Goal: Information Seeking & Learning: Learn about a topic

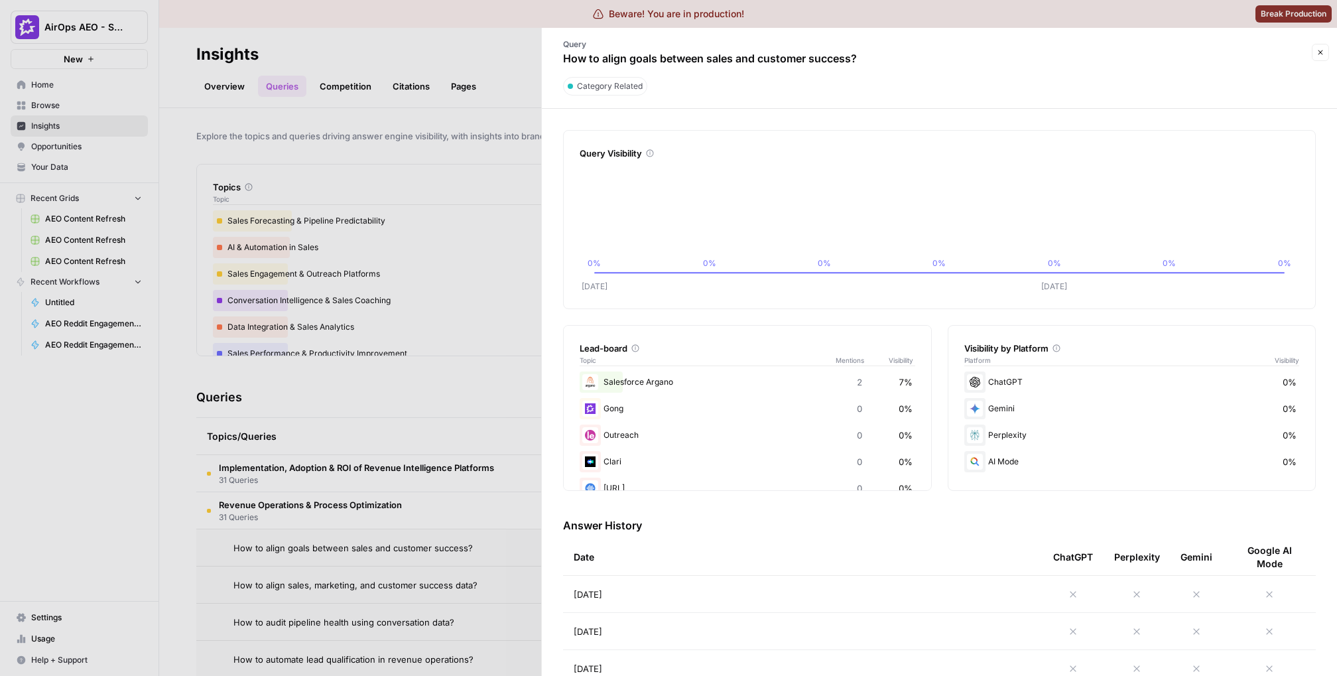
click at [151, 171] on div at bounding box center [668, 338] width 1337 height 676
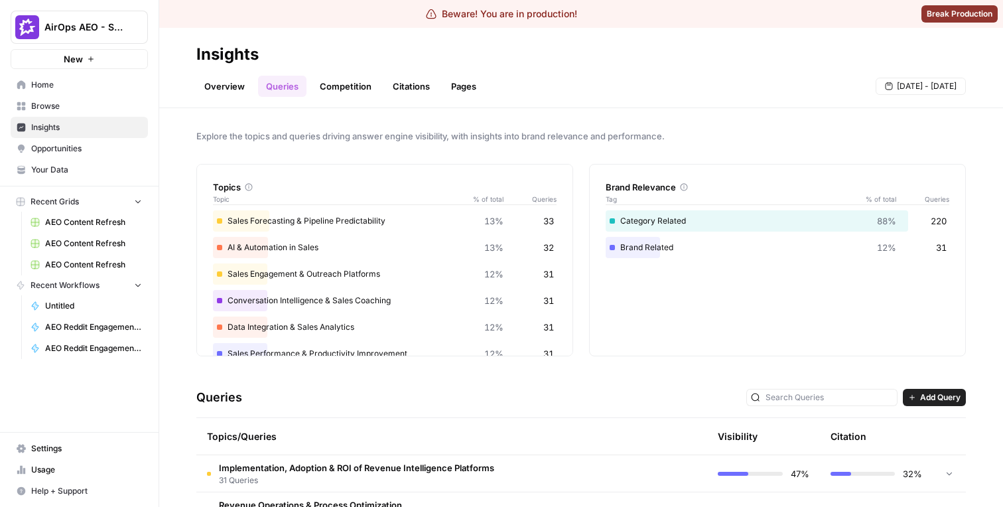
click at [87, 149] on span "Opportunities" at bounding box center [86, 149] width 111 height 12
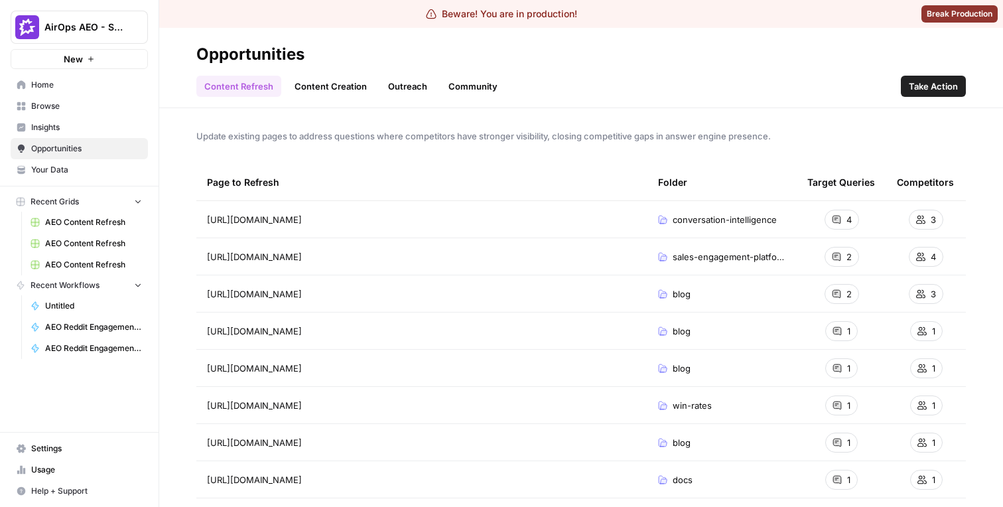
click at [312, 89] on link "Content Creation" at bounding box center [331, 86] width 88 height 21
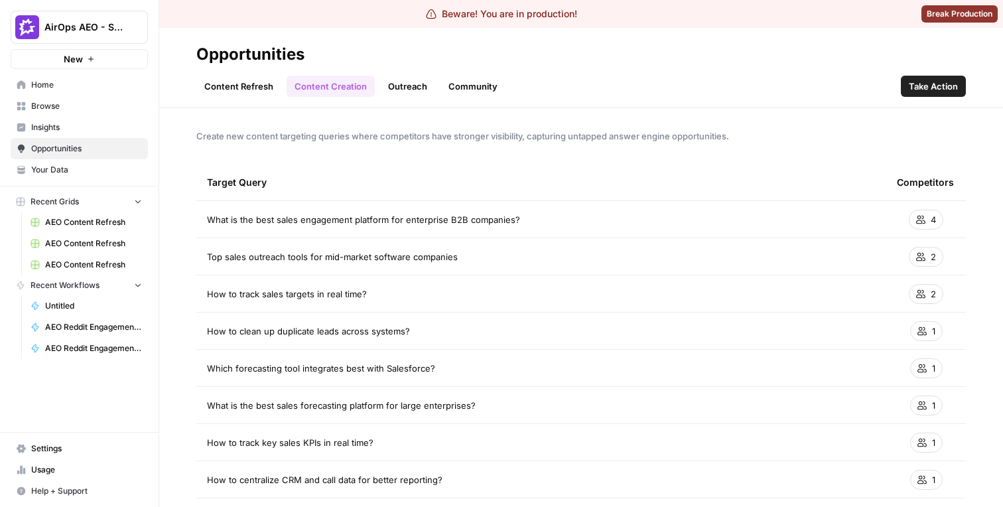
click at [389, 79] on link "Outreach" at bounding box center [407, 86] width 55 height 21
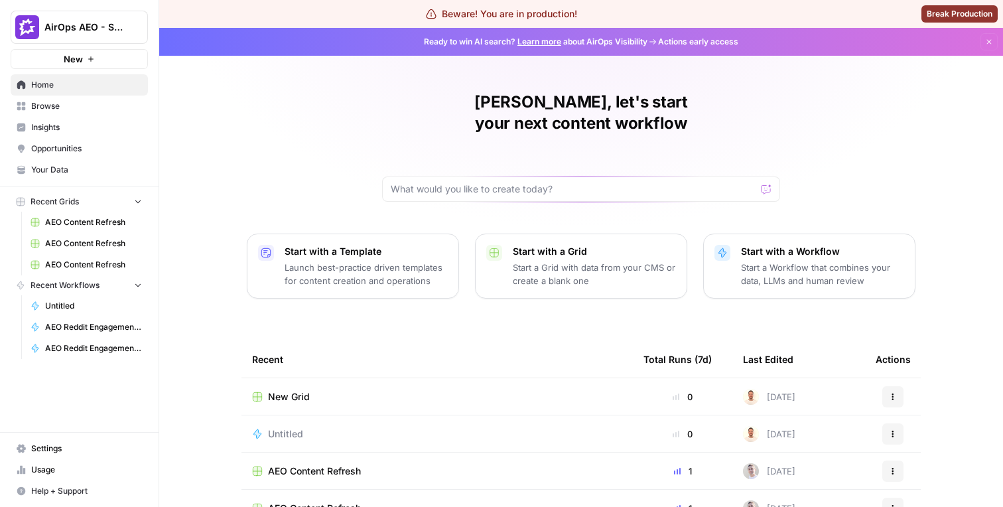
click at [110, 111] on span "Browse" at bounding box center [86, 106] width 111 height 12
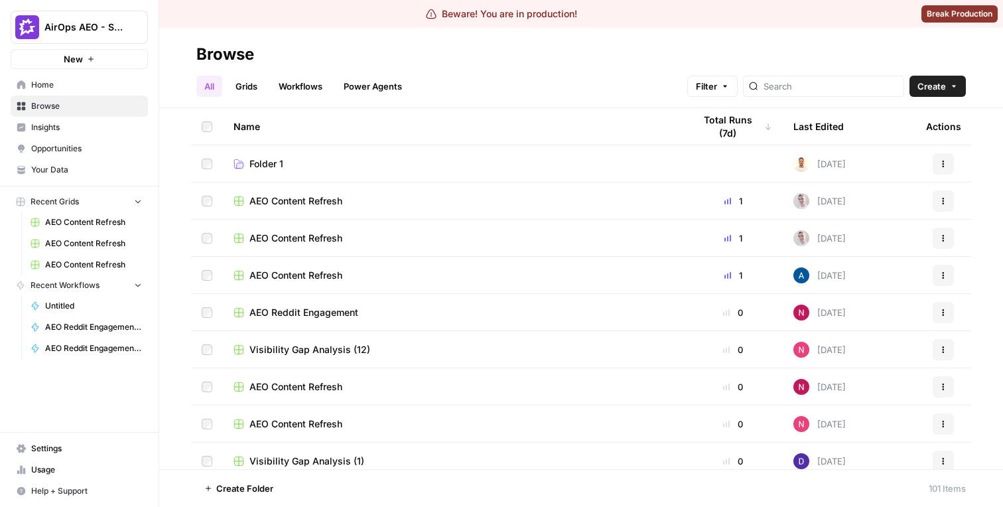
click at [84, 133] on span "Insights" at bounding box center [86, 127] width 111 height 12
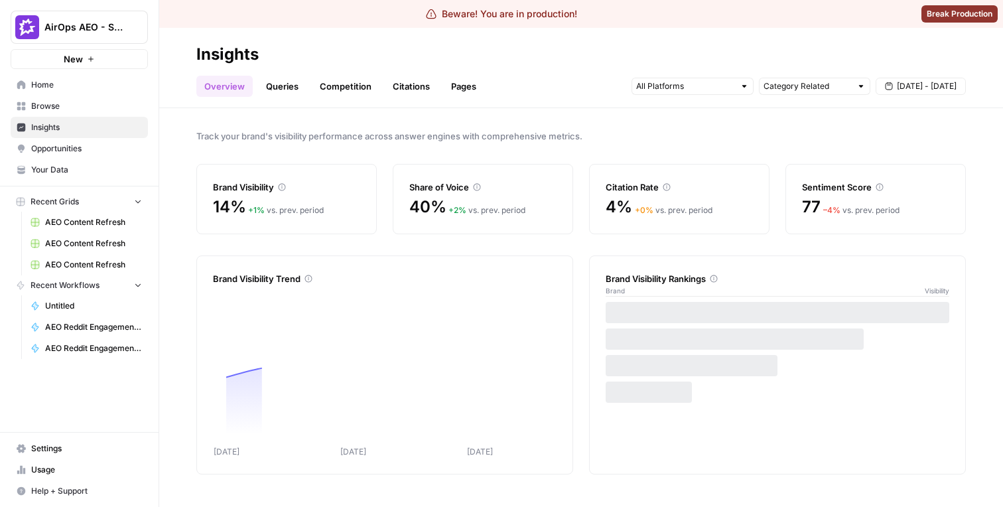
click at [291, 86] on link "Queries" at bounding box center [282, 86] width 48 height 21
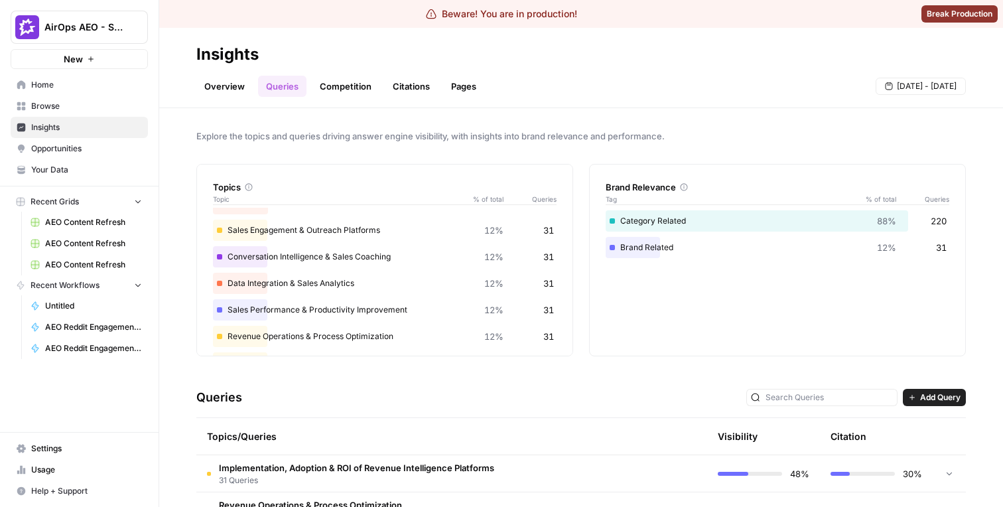
scroll to position [78, 0]
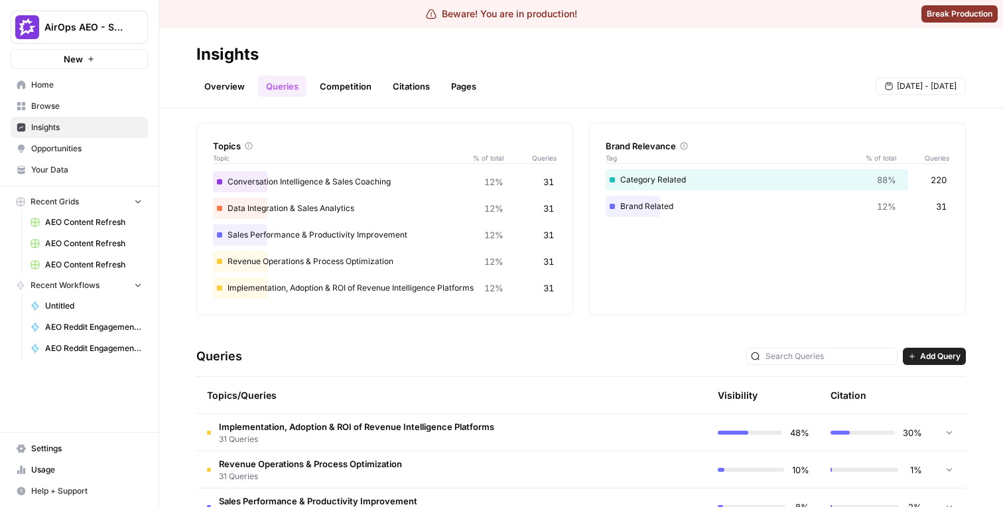
click at [344, 436] on span "31 Queries" at bounding box center [356, 439] width 275 height 12
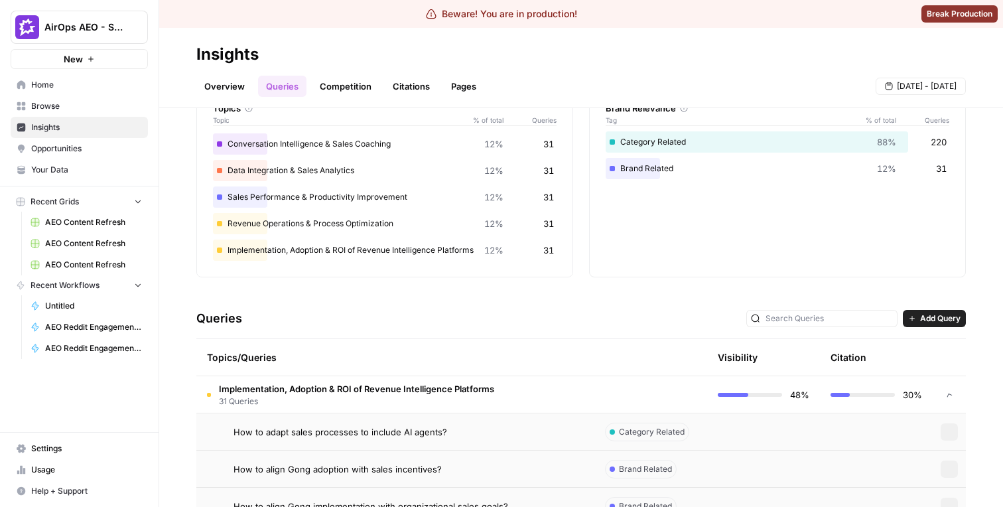
scroll to position [81, 0]
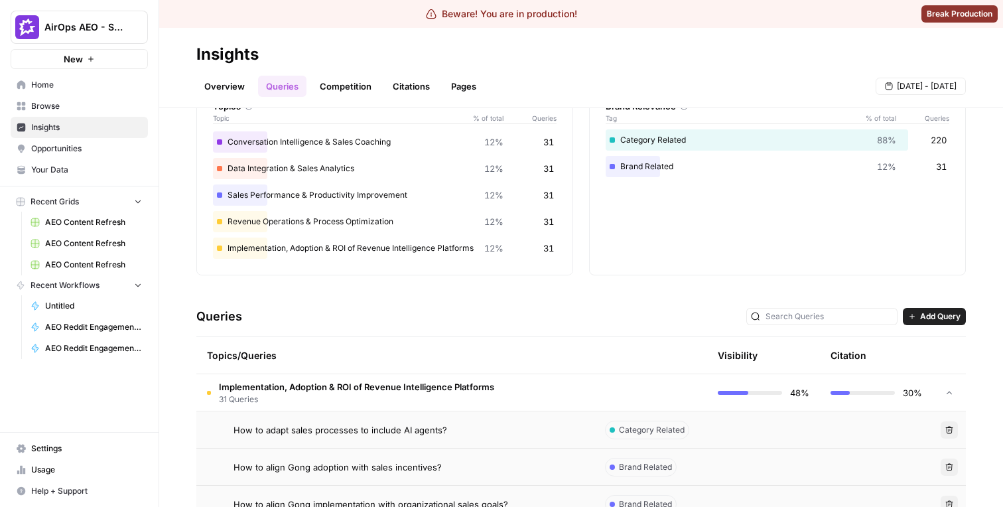
click at [344, 438] on td "How to adapt sales processes to include AI agents?" at bounding box center [395, 429] width 398 height 36
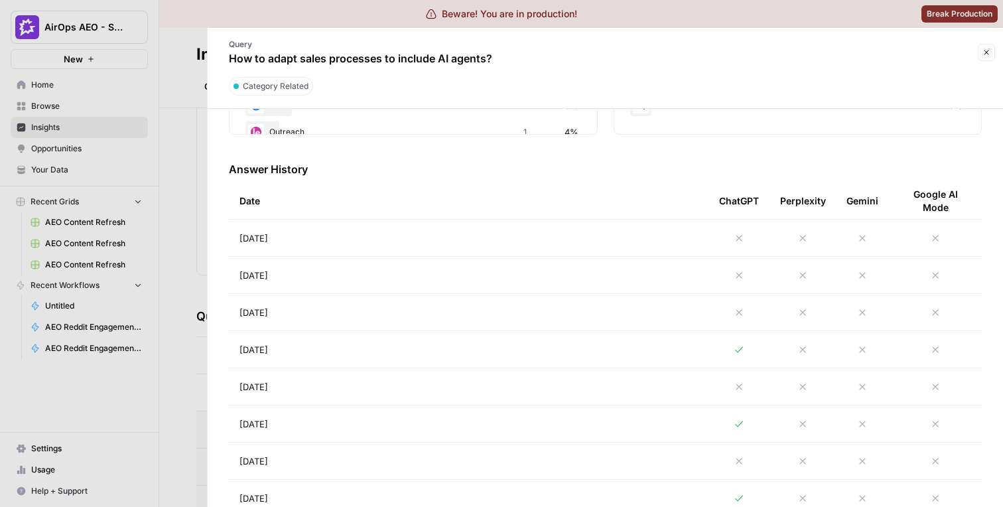
click at [176, 252] on div at bounding box center [501, 253] width 1003 height 507
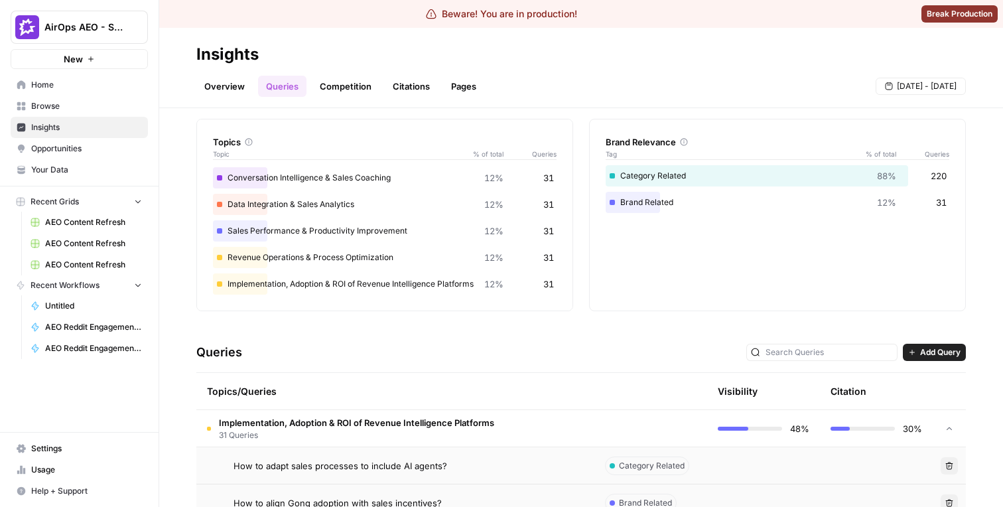
click at [415, 428] on span "Implementation, Adoption & ROI of Revenue Intelligence Platforms" at bounding box center [356, 422] width 275 height 13
